Goal: Navigation & Orientation: Find specific page/section

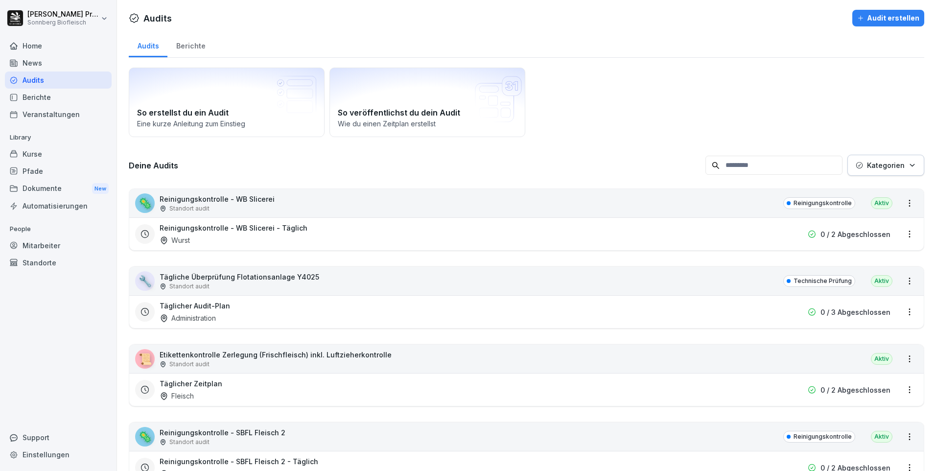
click at [48, 45] on div "Home" at bounding box center [58, 45] width 107 height 17
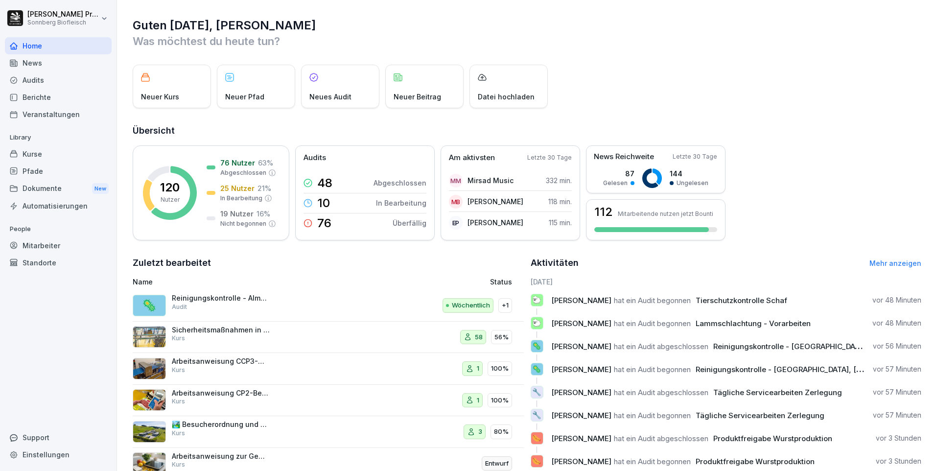
click at [518, 84] on div "Datei hochladen" at bounding box center [509, 87] width 78 height 44
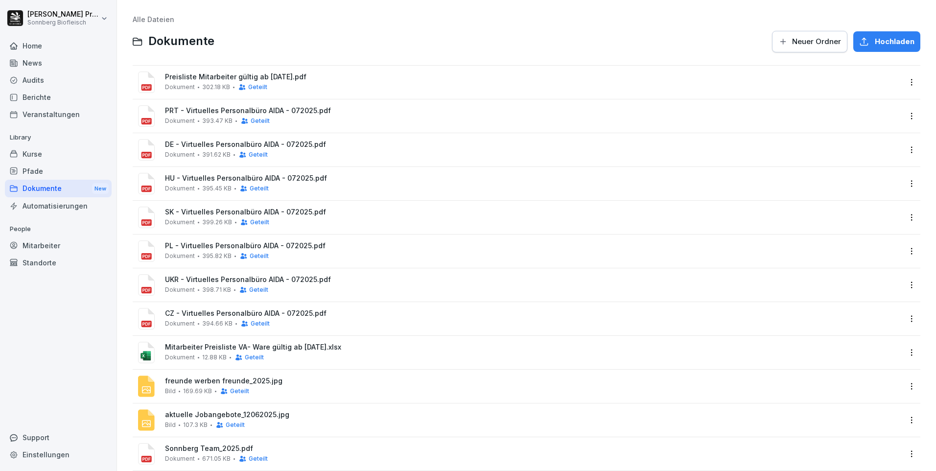
click at [48, 46] on div "Home" at bounding box center [58, 45] width 107 height 17
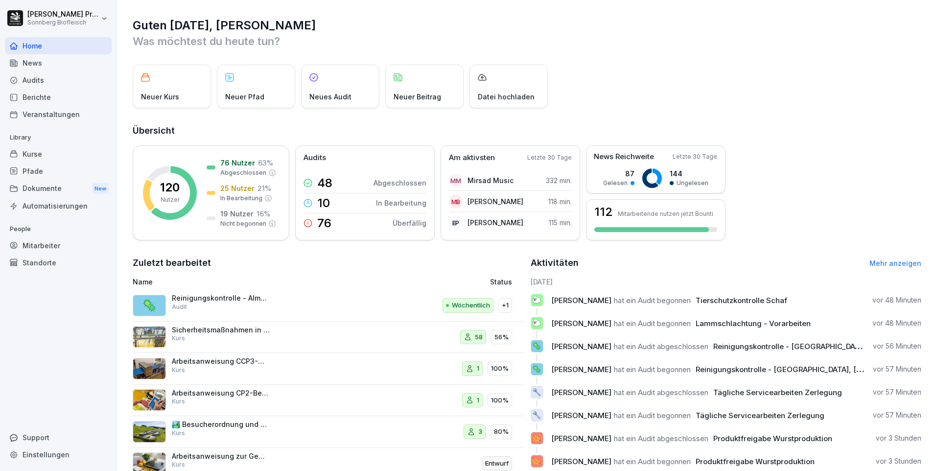
scroll to position [33, 0]
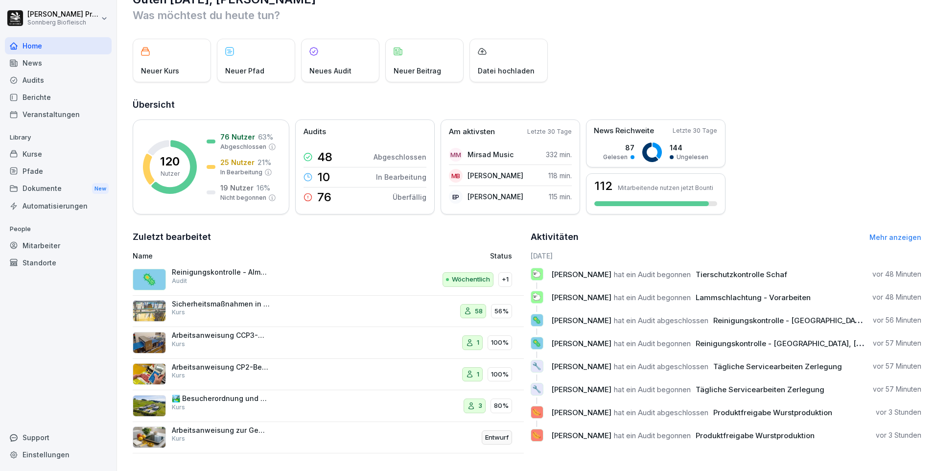
click at [895, 233] on link "Mehr anzeigen" at bounding box center [896, 237] width 52 height 8
